Goal: Register for event/course

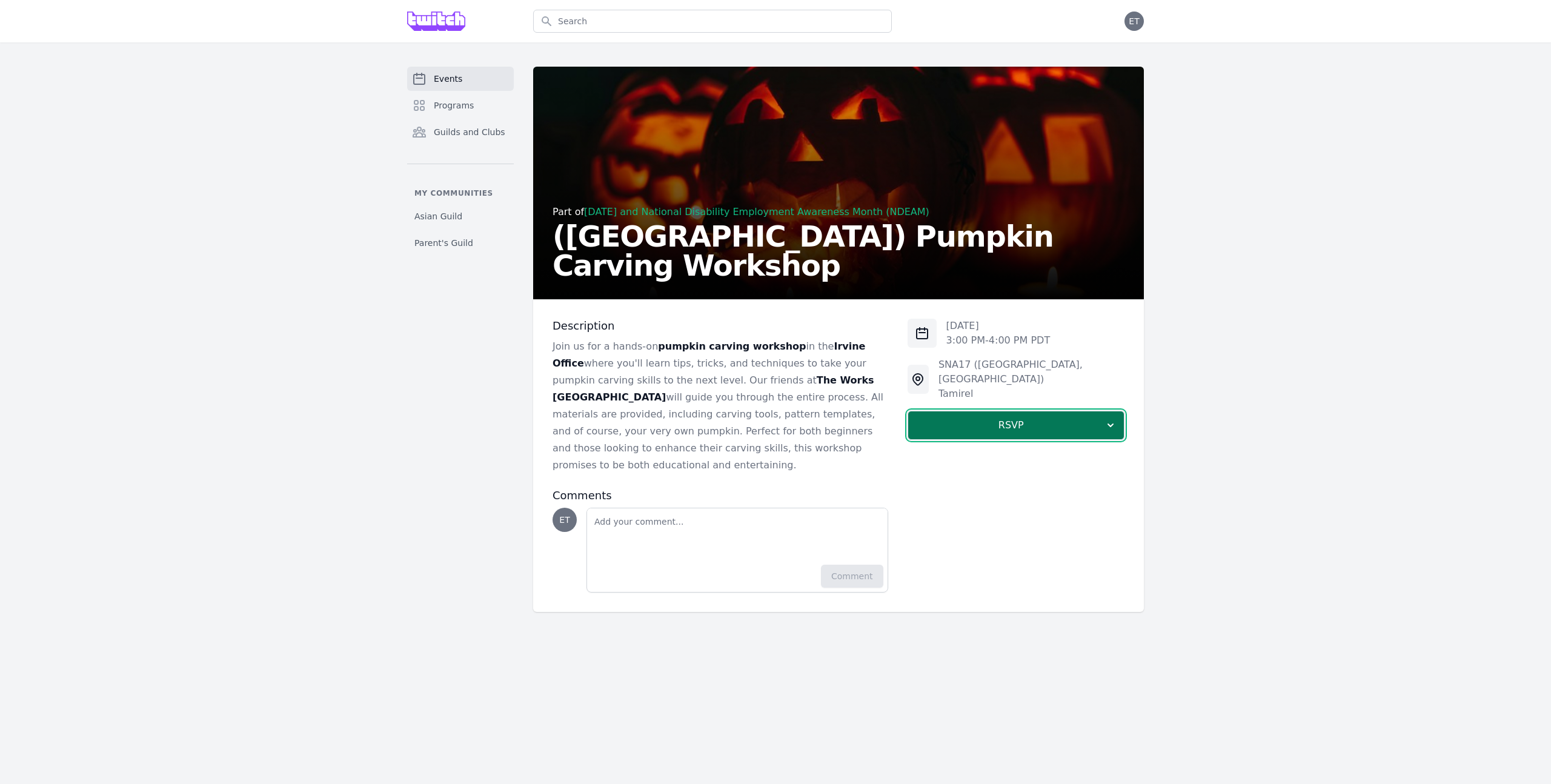
click at [939, 418] on span "RSVP" at bounding box center [1011, 425] width 186 height 15
click at [971, 447] on link "I'm going" at bounding box center [1016, 458] width 217 height 22
click at [942, 418] on span "I'm going" at bounding box center [1017, 425] width 176 height 15
click at [951, 469] on link "Maybe" at bounding box center [1016, 480] width 217 height 22
